Goal: Information Seeking & Learning: Find specific fact

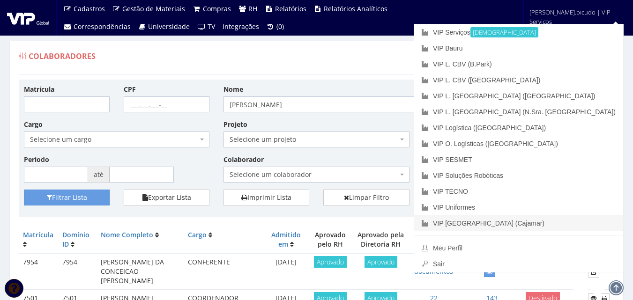
click at [565, 218] on link "VIP [GEOGRAPHIC_DATA] (Cajamar)" at bounding box center [518, 223] width 209 height 16
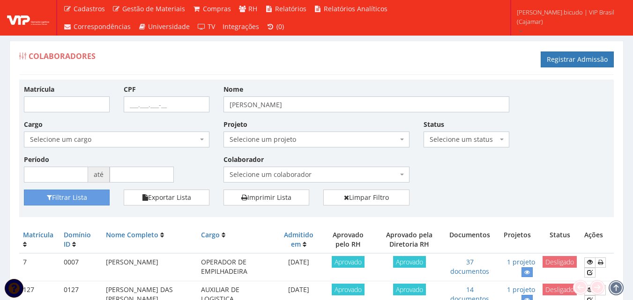
click at [311, 180] on span "Selecione um colaborador" at bounding box center [315, 175] width 185 height 16
drag, startPoint x: 314, startPoint y: 110, endPoint x: 66, endPoint y: 116, distance: 248.2
click at [66, 115] on div "Matrícula CPF Nome marco da conceição Cargo Selecione um cargo G1046 D0029 - 41…" at bounding box center [316, 136] width 599 height 105
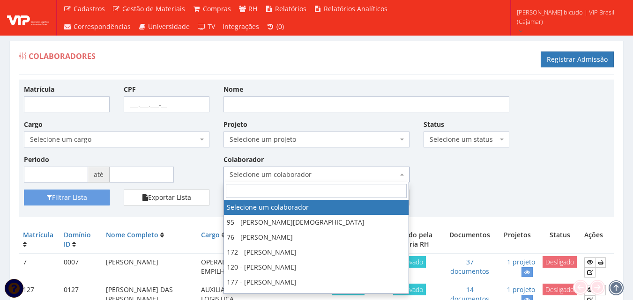
click at [257, 173] on span "Selecione um colaborador" at bounding box center [313, 174] width 168 height 9
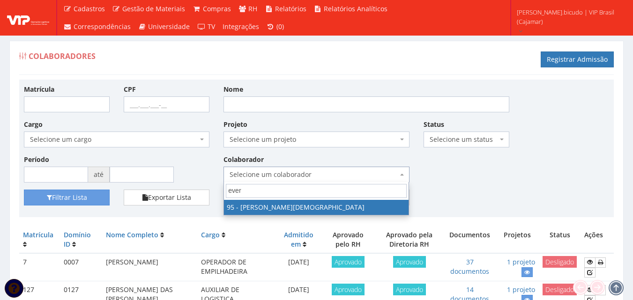
type input "evert"
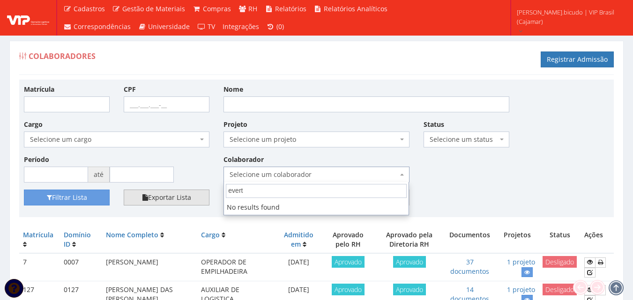
drag, startPoint x: 267, startPoint y: 195, endPoint x: 133, endPoint y: 199, distance: 134.0
click at [133, 199] on body "Cadastros Clientes Unidades Subclientes Unidades de Subclientes Projetos Vagas …" at bounding box center [316, 206] width 633 height 413
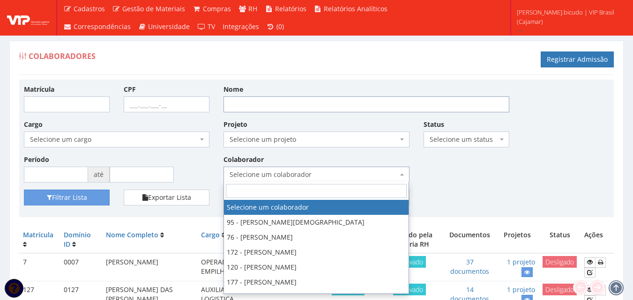
click at [303, 104] on input "Nome" at bounding box center [366, 104] width 286 height 16
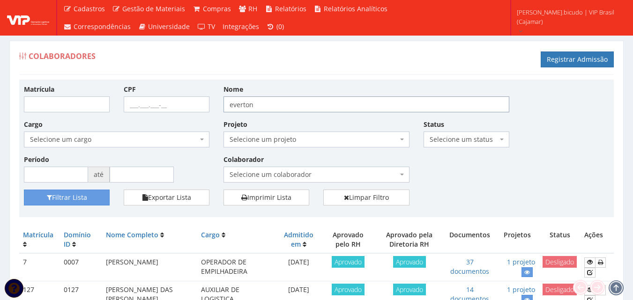
type input "everton"
click at [24, 190] on button "Filtrar Lista" at bounding box center [67, 198] width 86 height 16
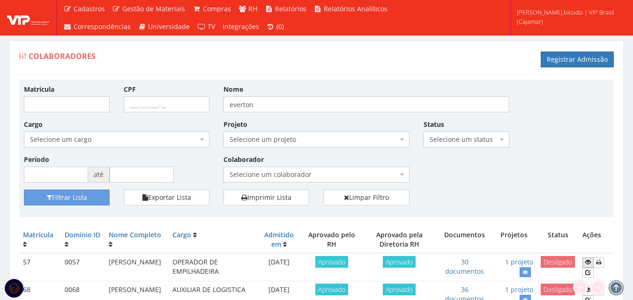
click at [590, 261] on icon at bounding box center [588, 262] width 6 height 7
